Goal: Feedback & Contribution: Leave review/rating

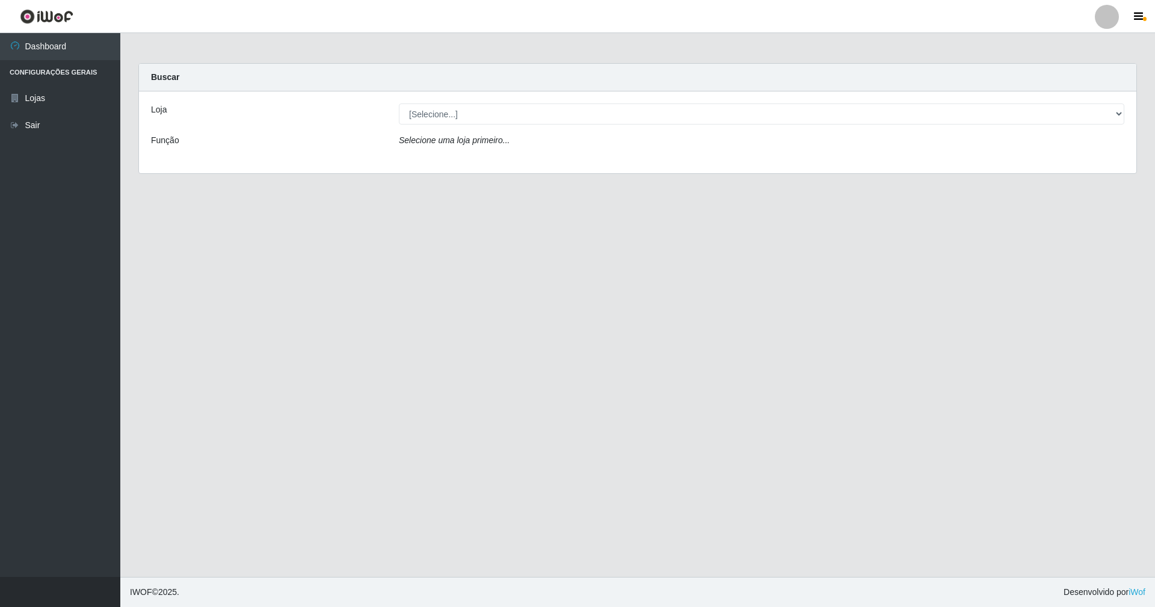
click at [554, 97] on div "Loja [Selecione...] SuperShow - Asa Norte Função Selecione uma loja primeiro..." at bounding box center [638, 132] width 998 height 82
click at [557, 113] on div "Loja [Selecione...] SuperShow - Asa Norte Função Selecione uma loja primeiro..." at bounding box center [638, 132] width 998 height 82
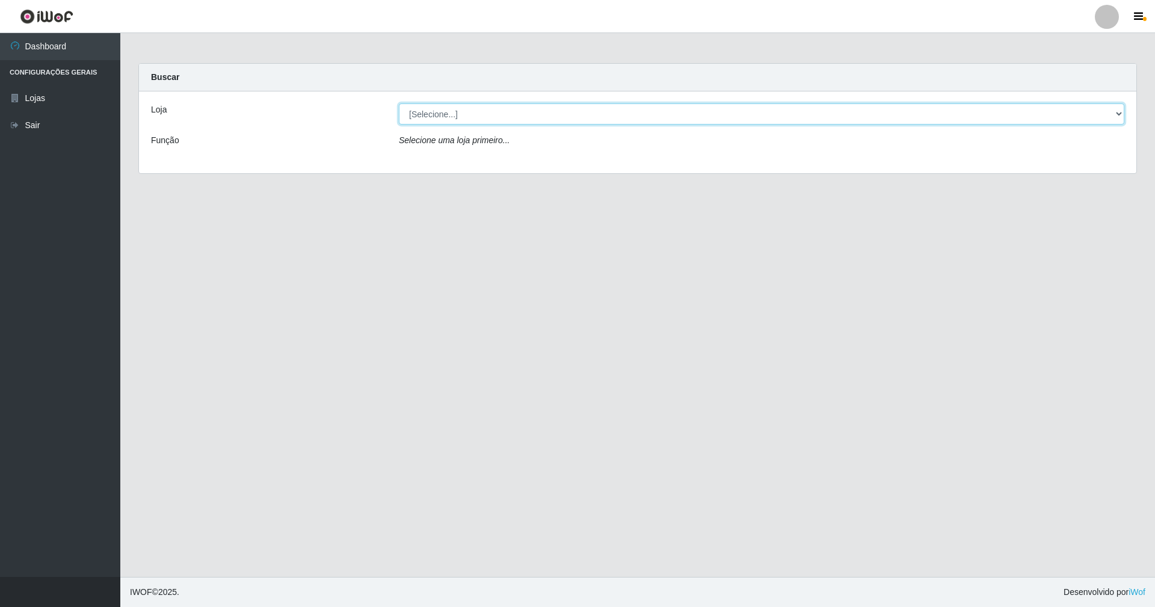
click at [560, 114] on select "[Selecione...] SuperShow - Asa Norte" at bounding box center [762, 114] width 726 height 21
select select "71"
click at [399, 104] on select "[Selecione...] SuperShow - Asa Norte" at bounding box center [762, 114] width 726 height 21
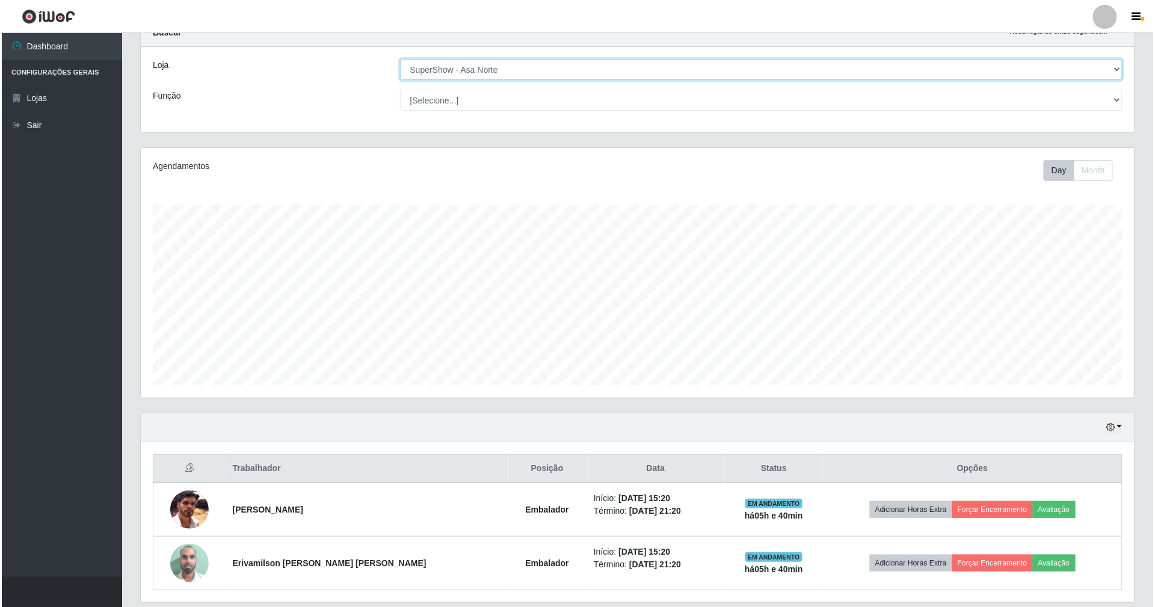
scroll to position [87, 0]
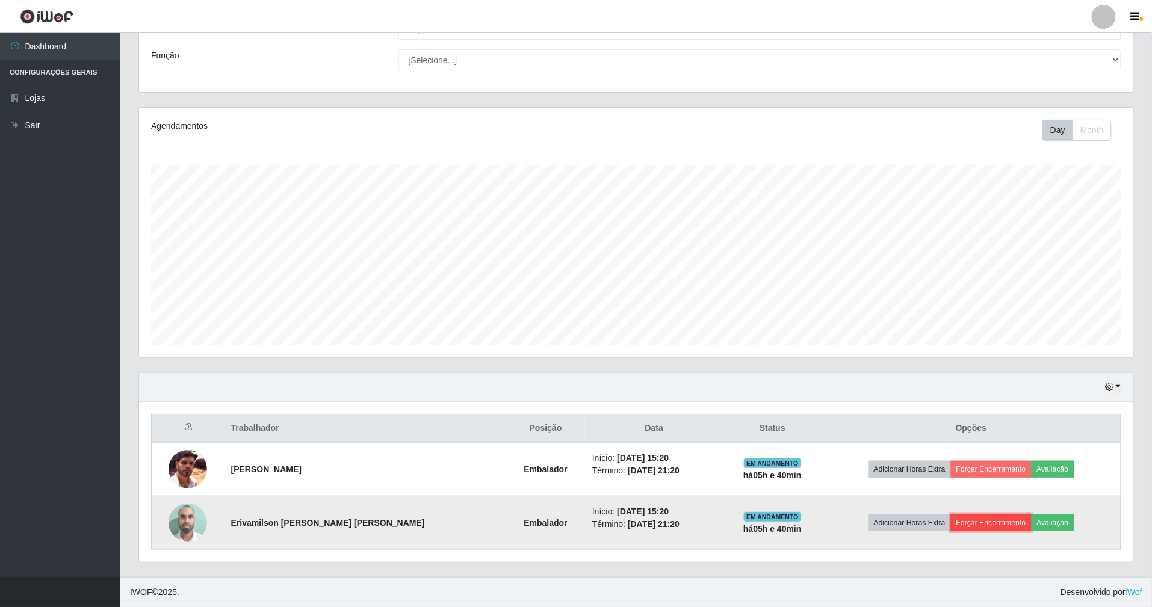
click at [980, 523] on button "Forçar Encerramento" at bounding box center [991, 522] width 81 height 17
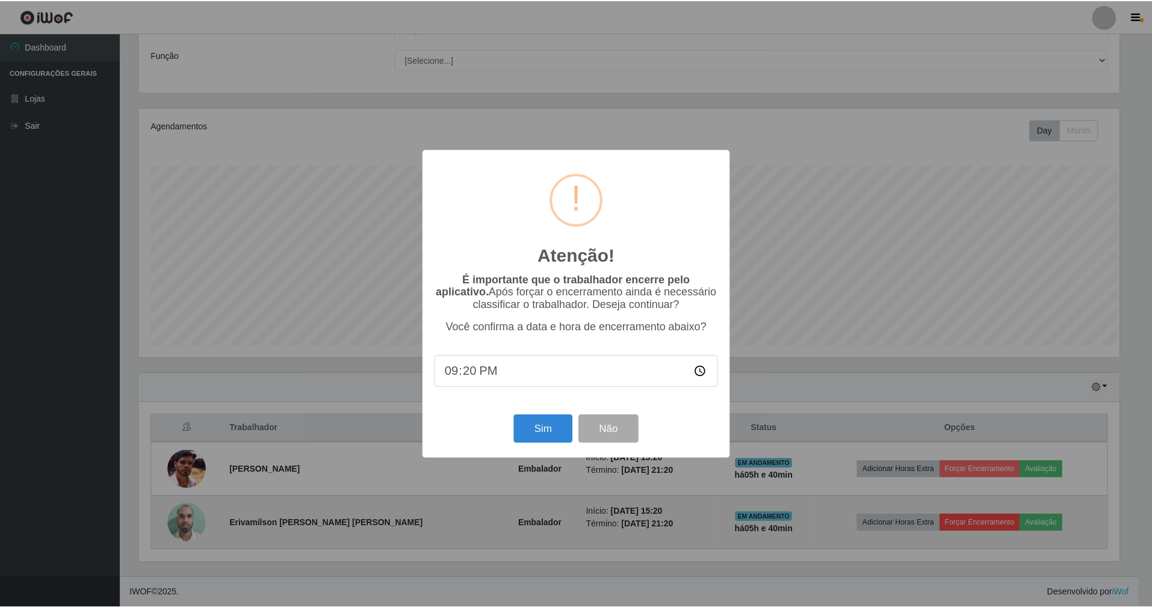
scroll to position [250, 983]
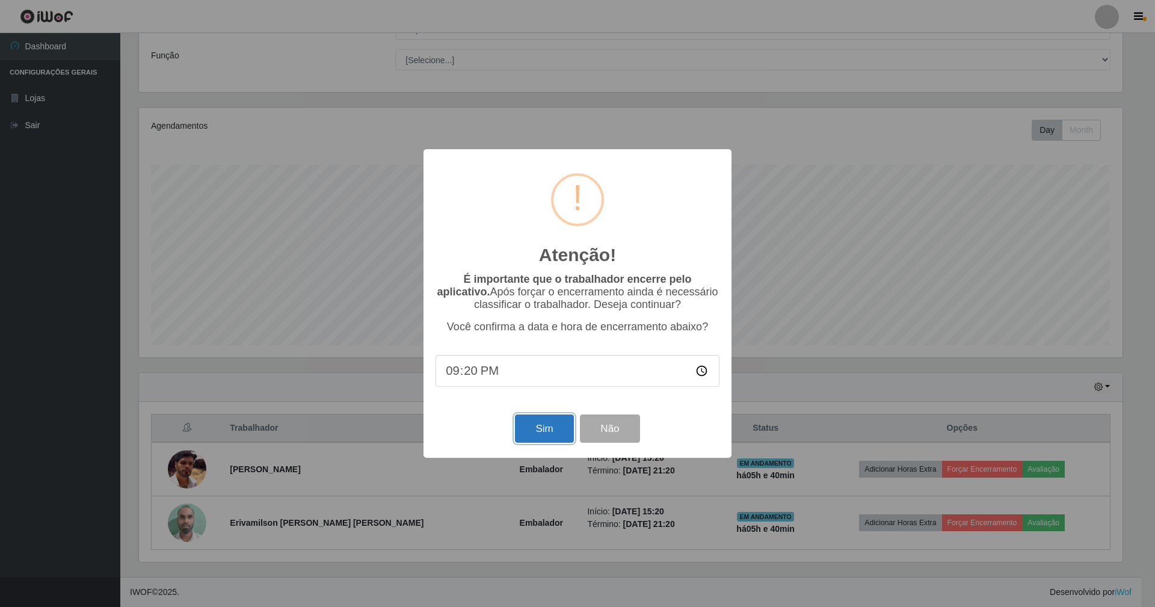
click at [536, 438] on button "Sim" at bounding box center [544, 429] width 58 height 28
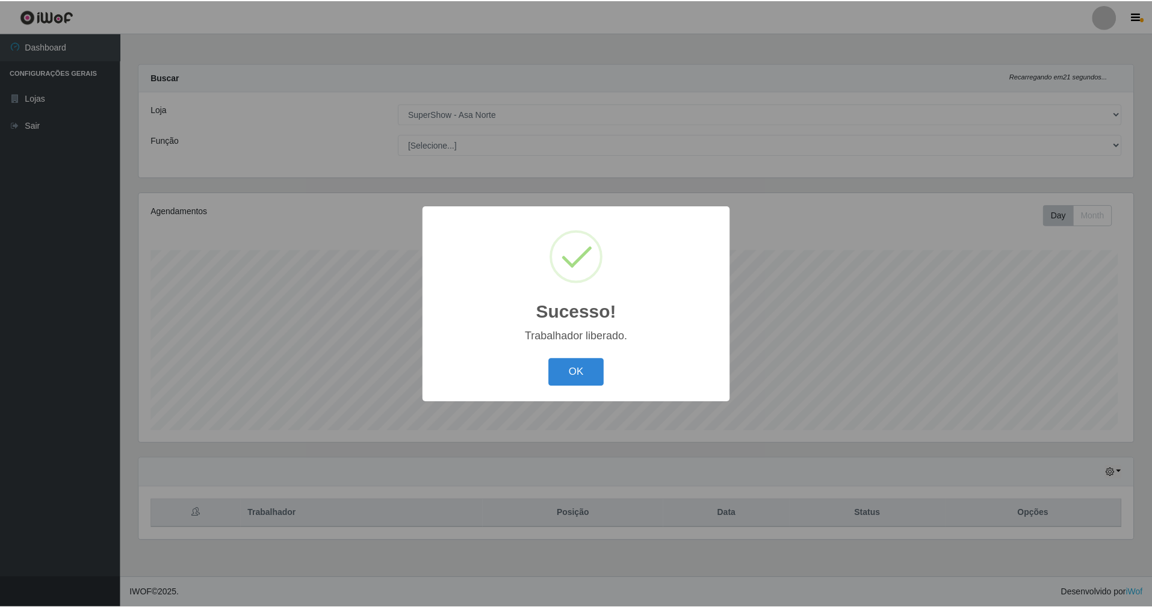
scroll to position [250, 997]
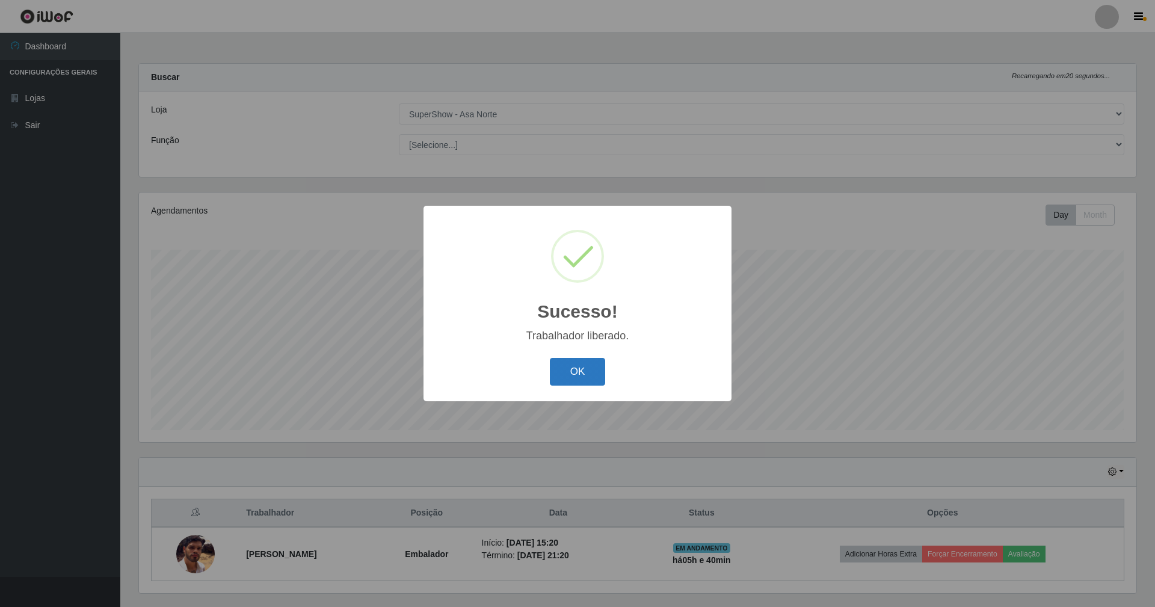
click at [569, 377] on button "OK" at bounding box center [578, 372] width 56 height 28
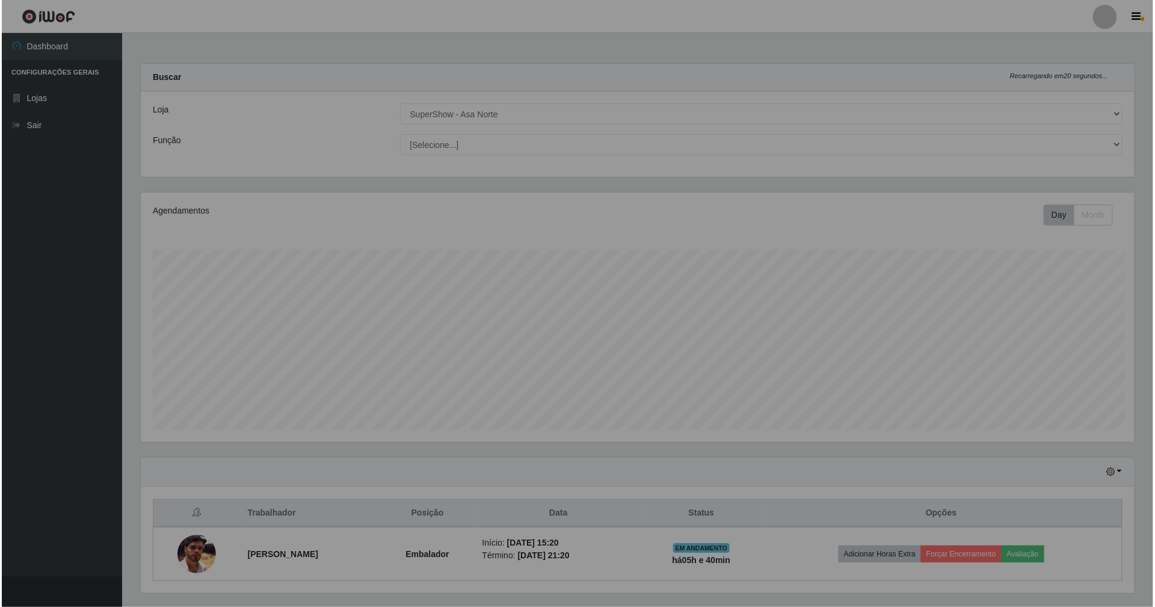
scroll to position [601496, 600752]
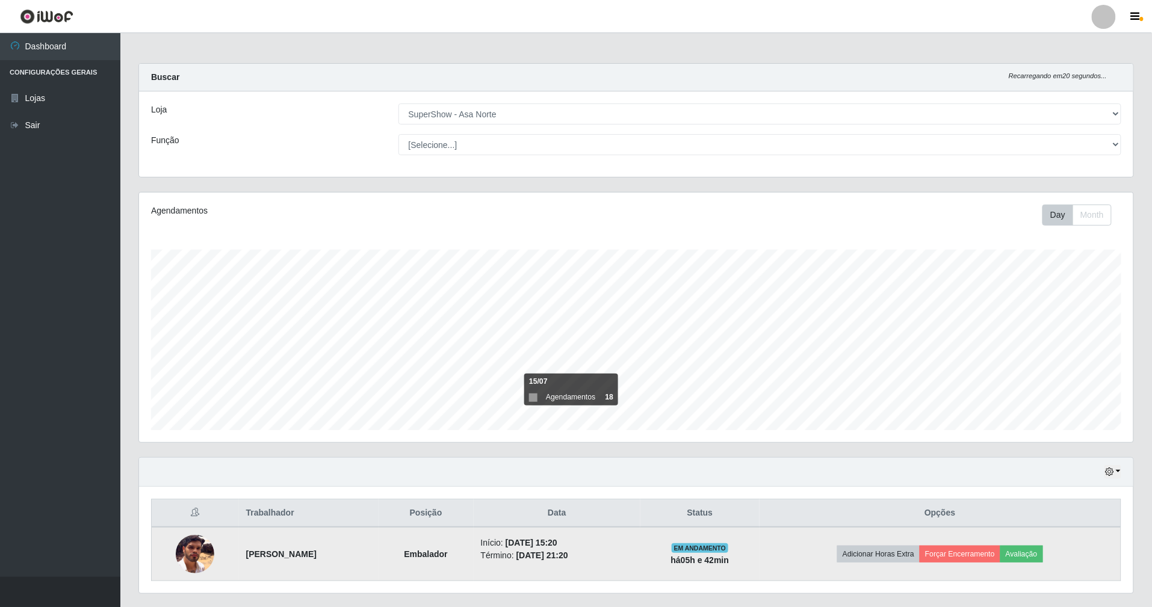
click at [1045, 546] on td "Adicionar Horas Extra Forçar Encerramento Avaliação" at bounding box center [940, 554] width 362 height 54
click at [1040, 557] on button "Avaliação" at bounding box center [1021, 554] width 43 height 17
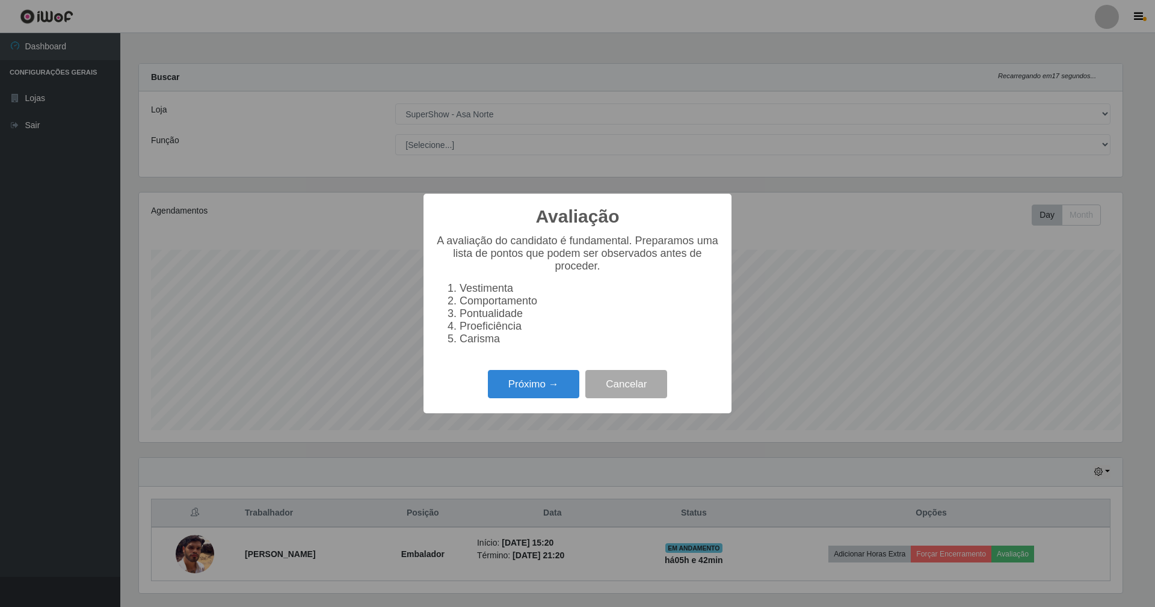
scroll to position [250, 983]
click at [511, 395] on button "Próximo →" at bounding box center [533, 384] width 91 height 28
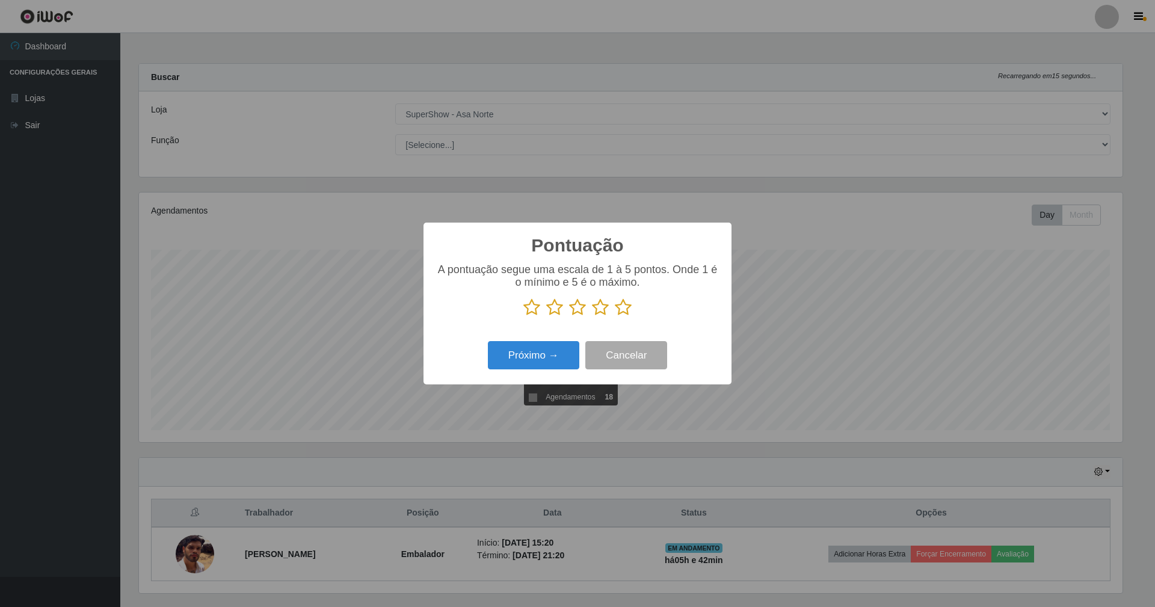
scroll to position [601496, 600762]
drag, startPoint x: 629, startPoint y: 311, endPoint x: 580, endPoint y: 338, distance: 56.6
click at [622, 316] on icon at bounding box center [623, 307] width 17 height 18
click at [615, 317] on input "radio" at bounding box center [615, 317] width 0 height 0
click at [523, 355] on button "Próximo →" at bounding box center [533, 355] width 91 height 28
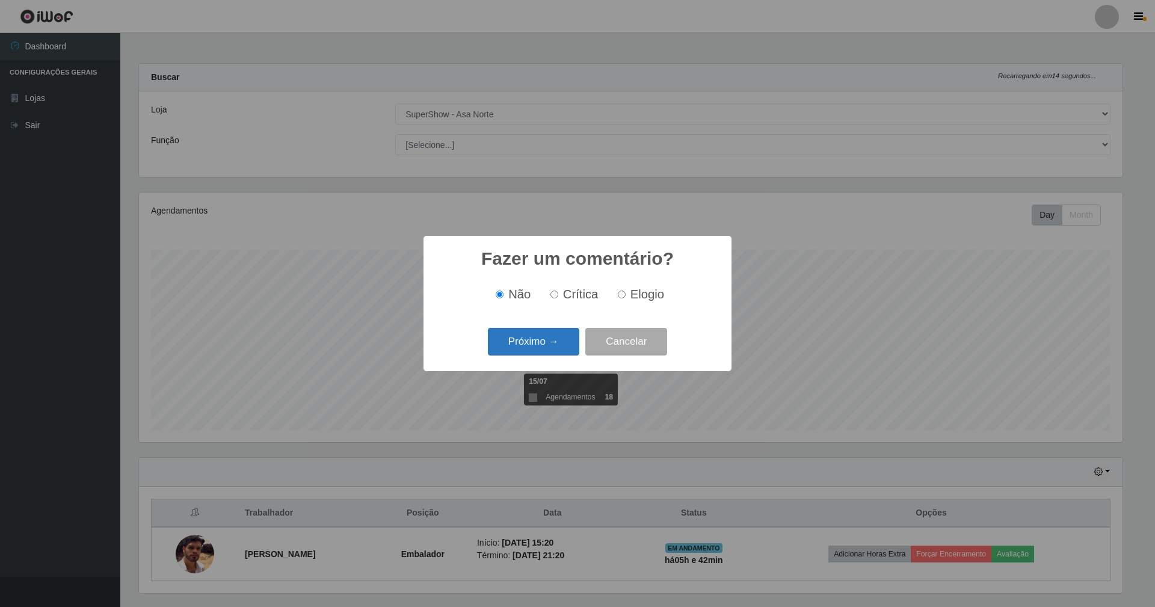
click at [558, 341] on button "Próximo →" at bounding box center [533, 342] width 91 height 28
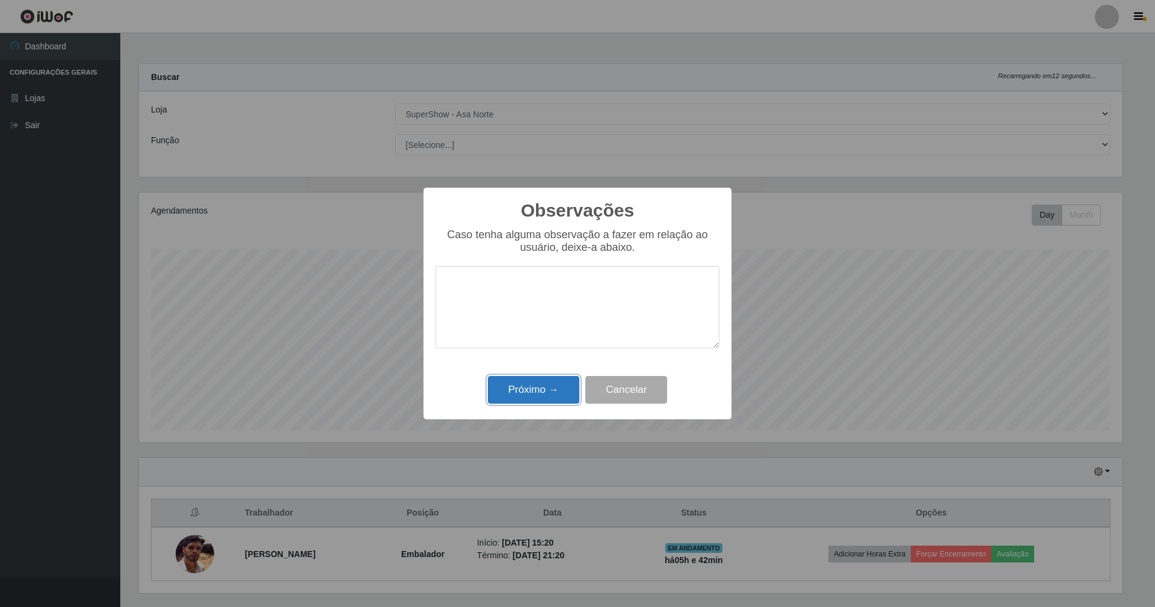
click at [544, 386] on button "Próximo →" at bounding box center [533, 390] width 91 height 28
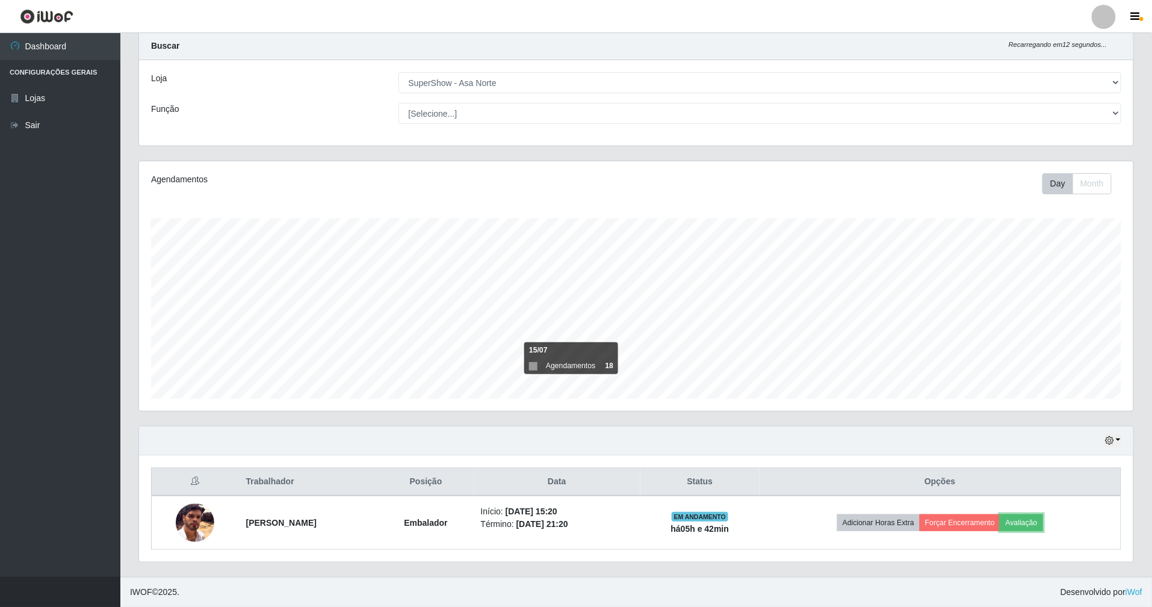
scroll to position [34, 0]
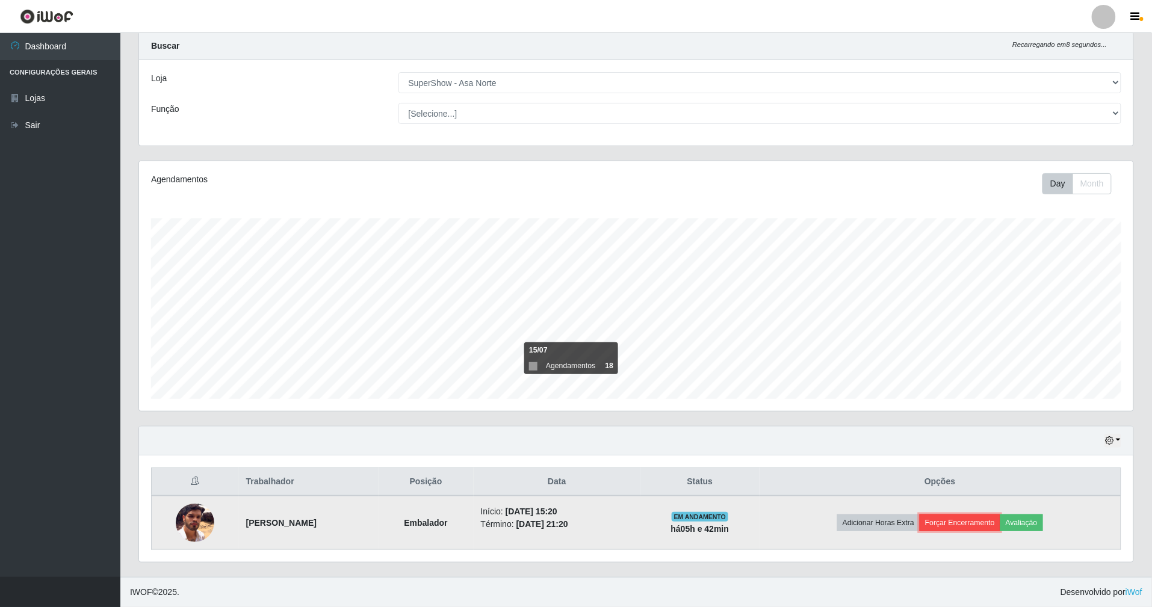
click at [966, 521] on button "Forçar Encerramento" at bounding box center [959, 522] width 81 height 17
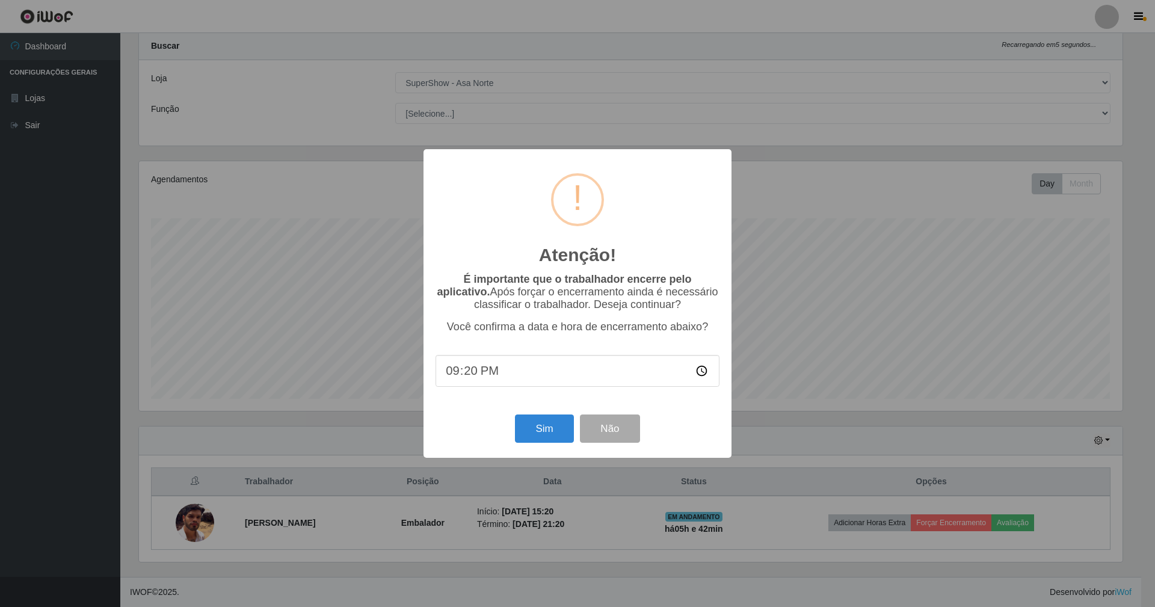
click at [466, 373] on input "21:20" at bounding box center [578, 371] width 284 height 32
type input "21:03"
click at [525, 429] on button "Sim" at bounding box center [544, 429] width 58 height 28
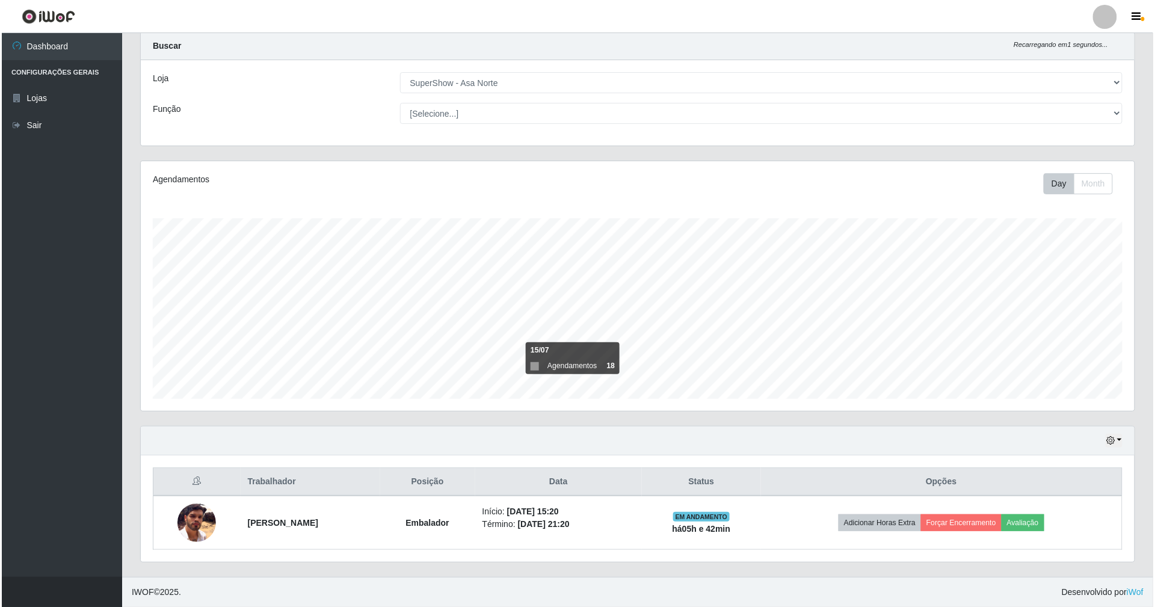
scroll to position [250, 997]
